Goal: Transaction & Acquisition: Obtain resource

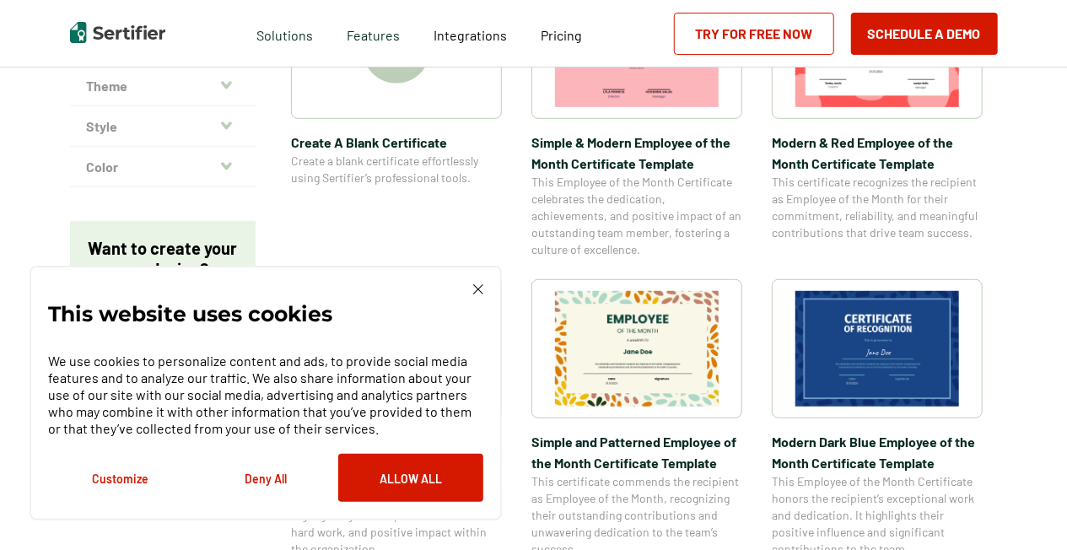
scroll to position [506, 0]
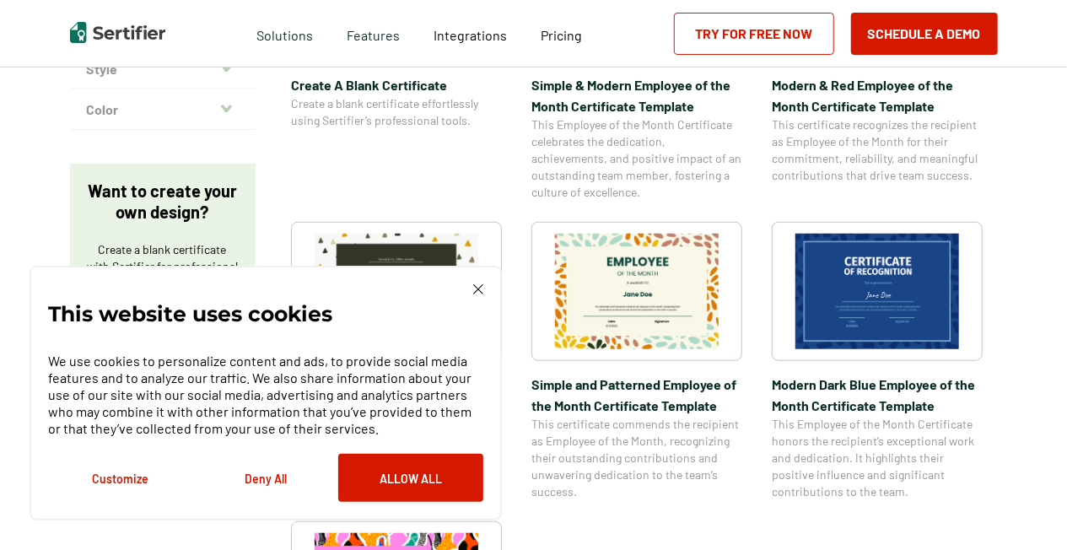
click at [473, 290] on img at bounding box center [478, 289] width 10 height 10
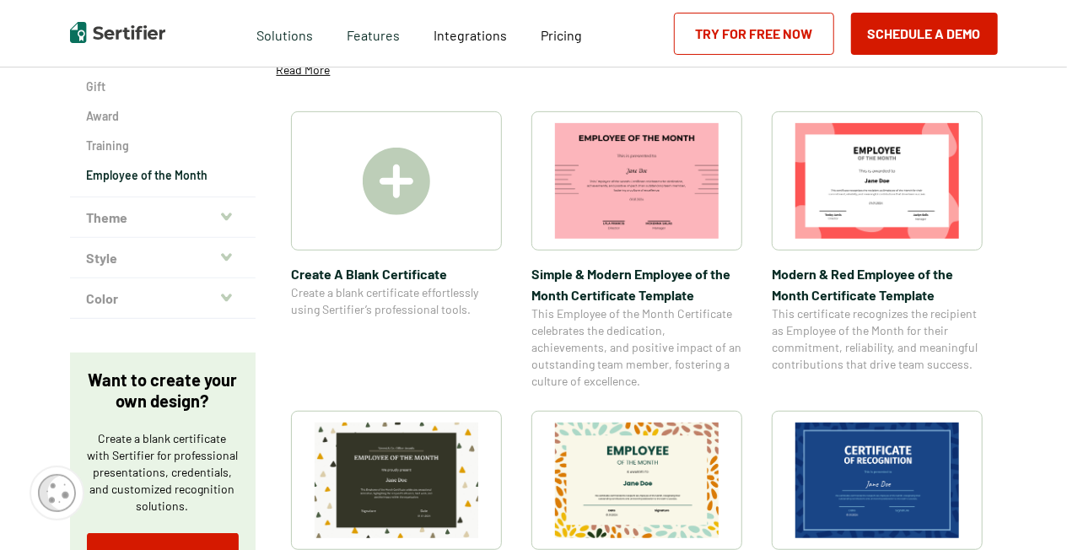
scroll to position [253, 0]
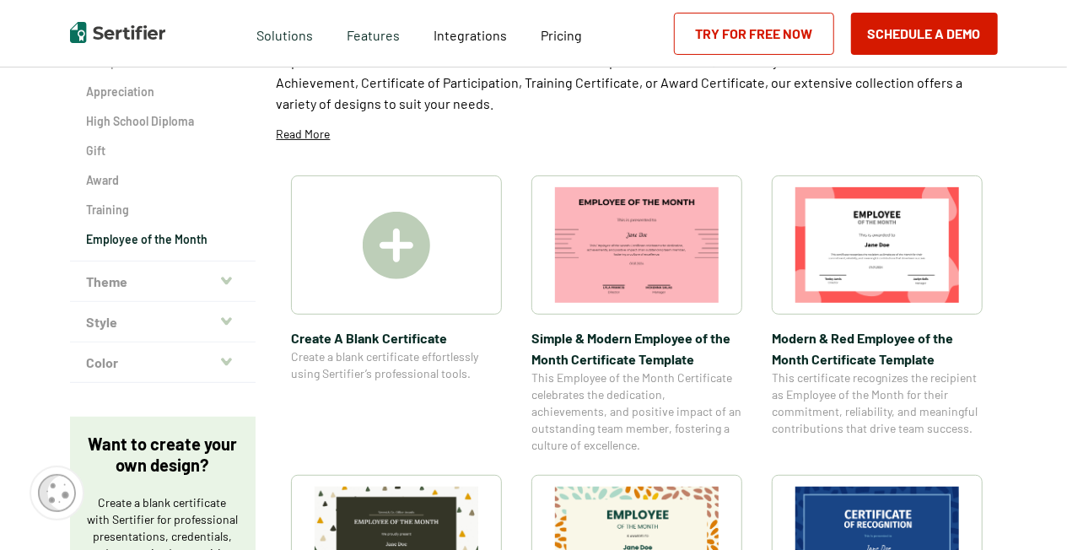
click at [811, 277] on img at bounding box center [877, 245] width 164 height 116
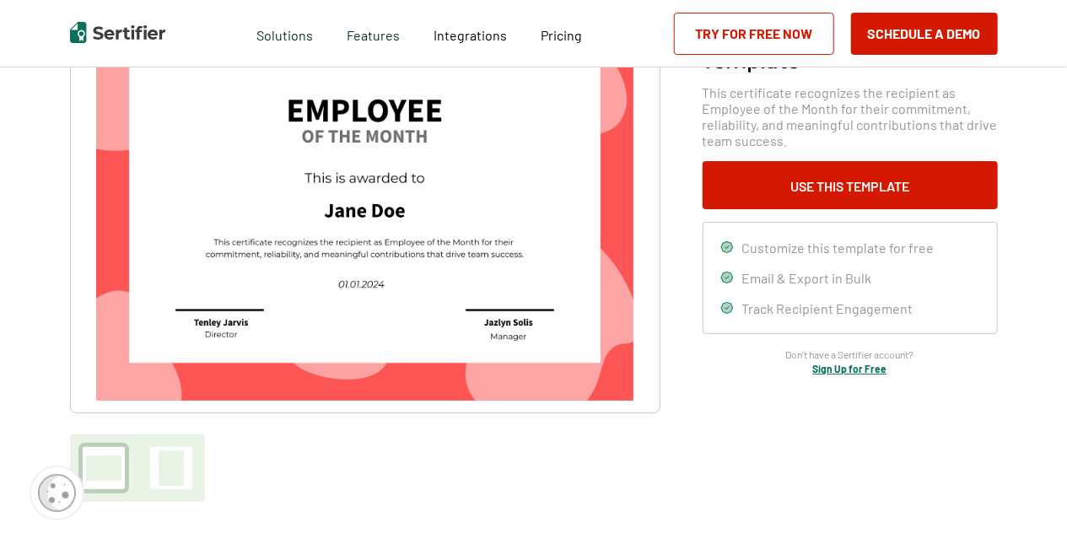
scroll to position [84, 0]
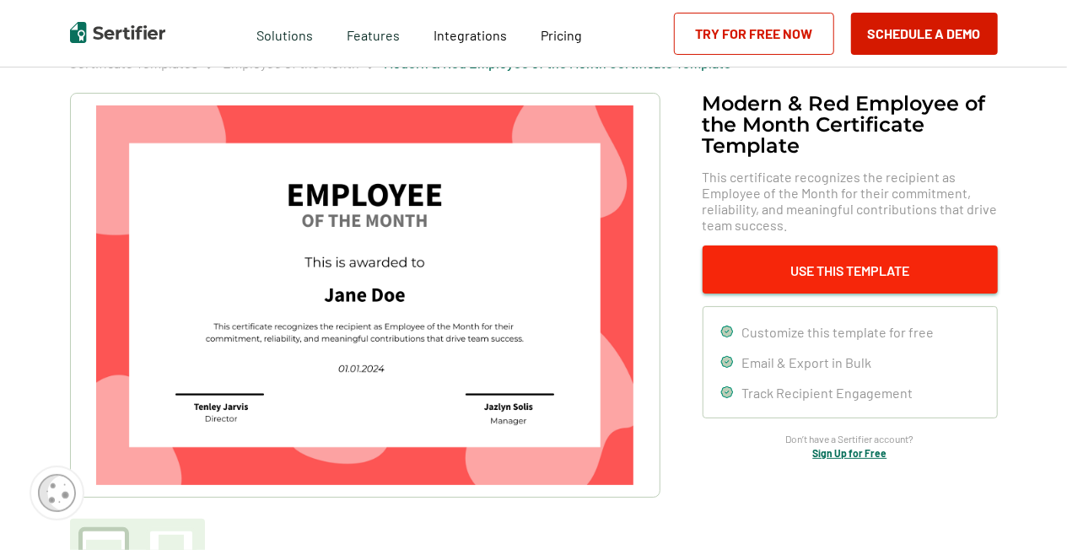
click at [853, 267] on button "Use This Template" at bounding box center [850, 269] width 295 height 48
